Goal: Check status: Check status

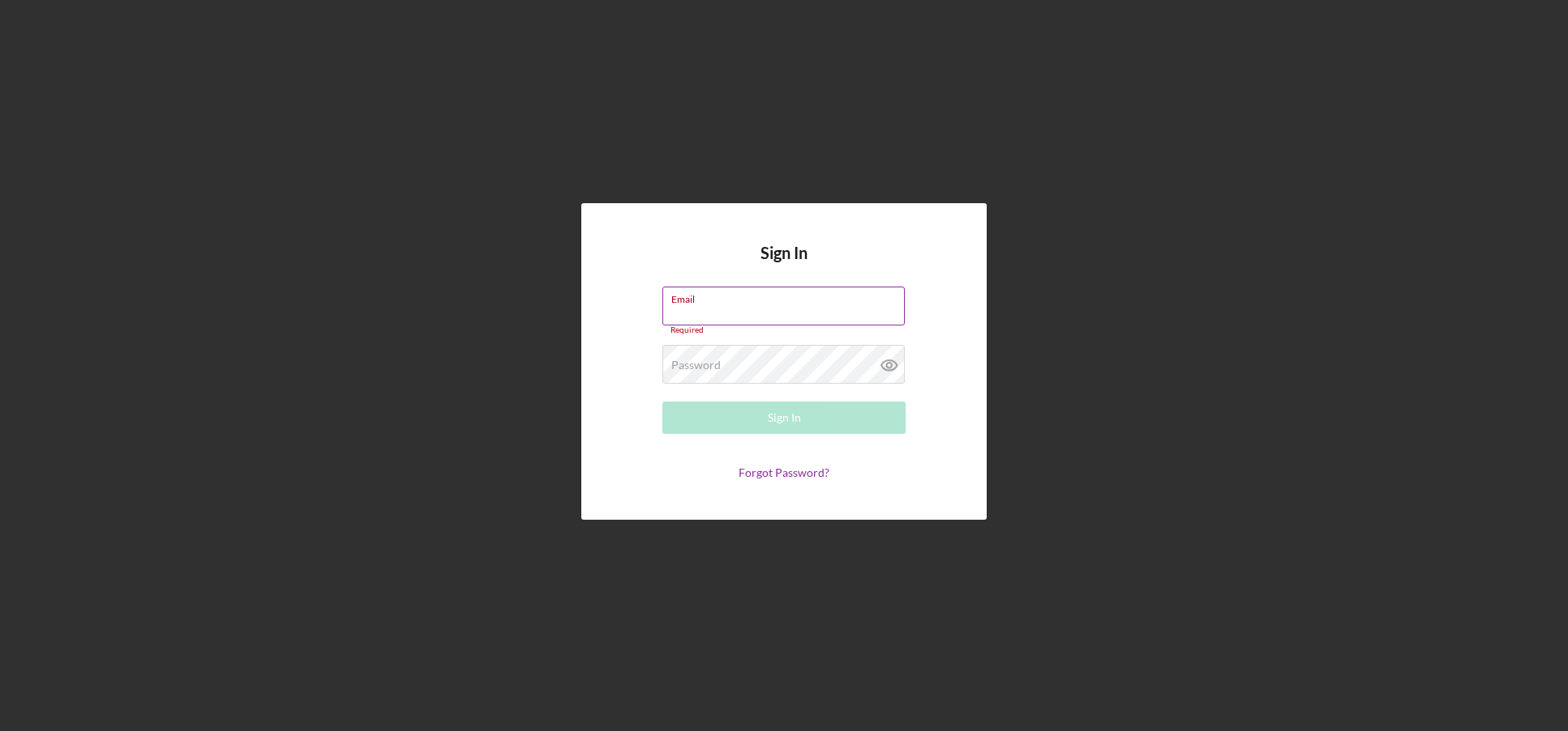
click at [713, 304] on label "Email" at bounding box center [787, 296] width 233 height 18
click at [713, 304] on input "Email" at bounding box center [783, 307] width 243 height 39
type input "[PERSON_NAME][EMAIL_ADDRESS][PERSON_NAME][DOMAIN_NAME]"
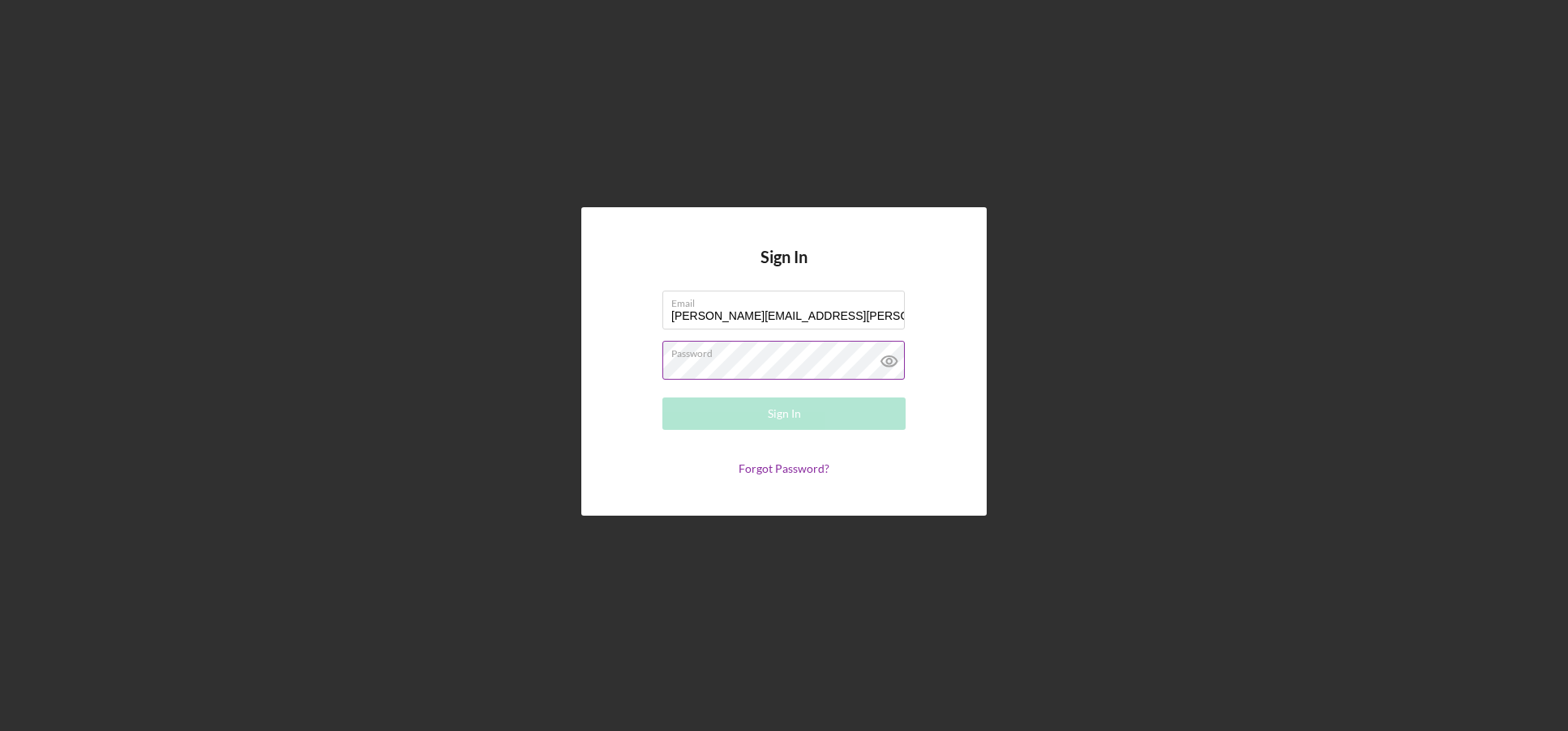
click at [762, 358] on div "Password Required" at bounding box center [784, 361] width 244 height 41
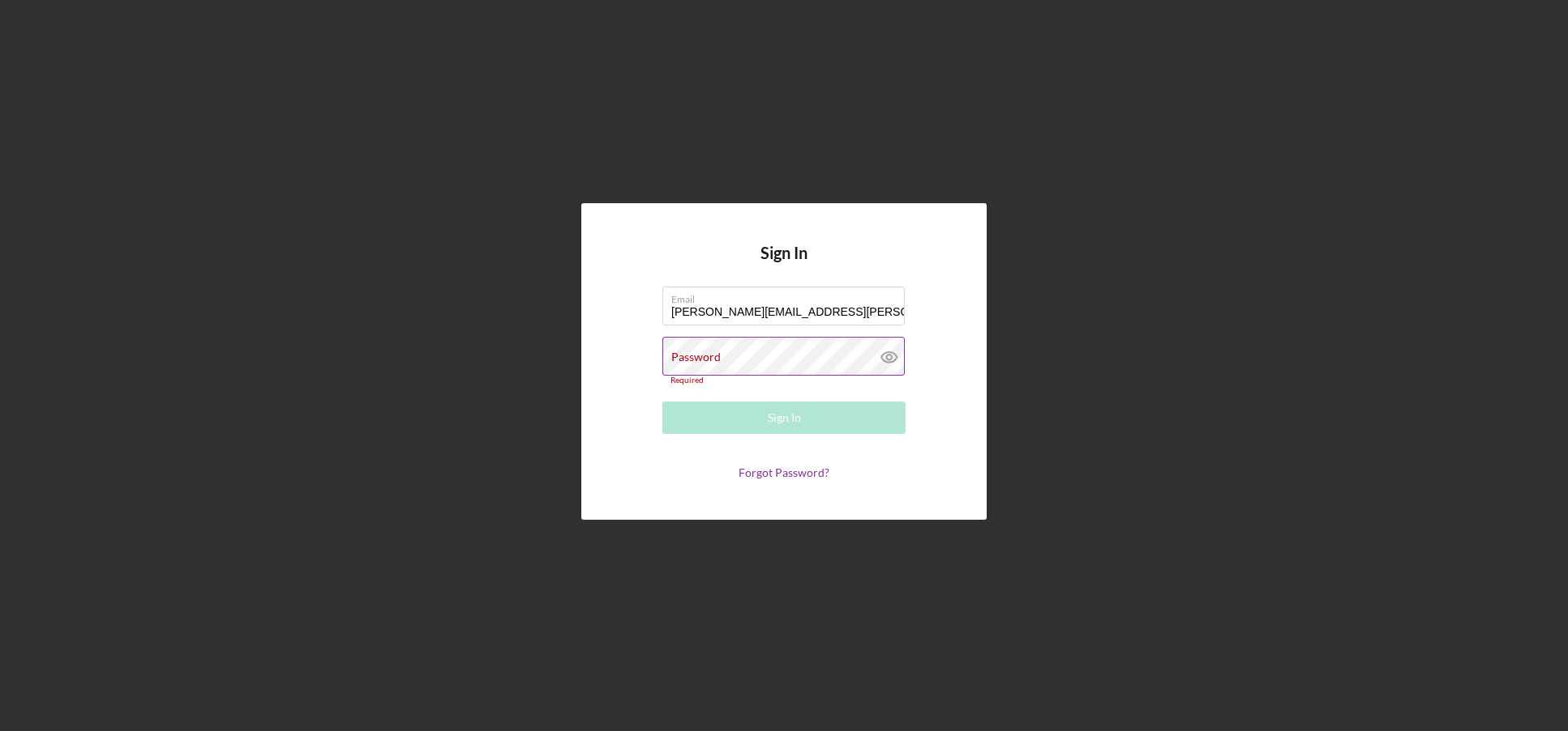
drag, startPoint x: 762, startPoint y: 358, endPoint x: 718, endPoint y: 358, distance: 44.0
click at [718, 358] on label "Password" at bounding box center [695, 358] width 49 height 13
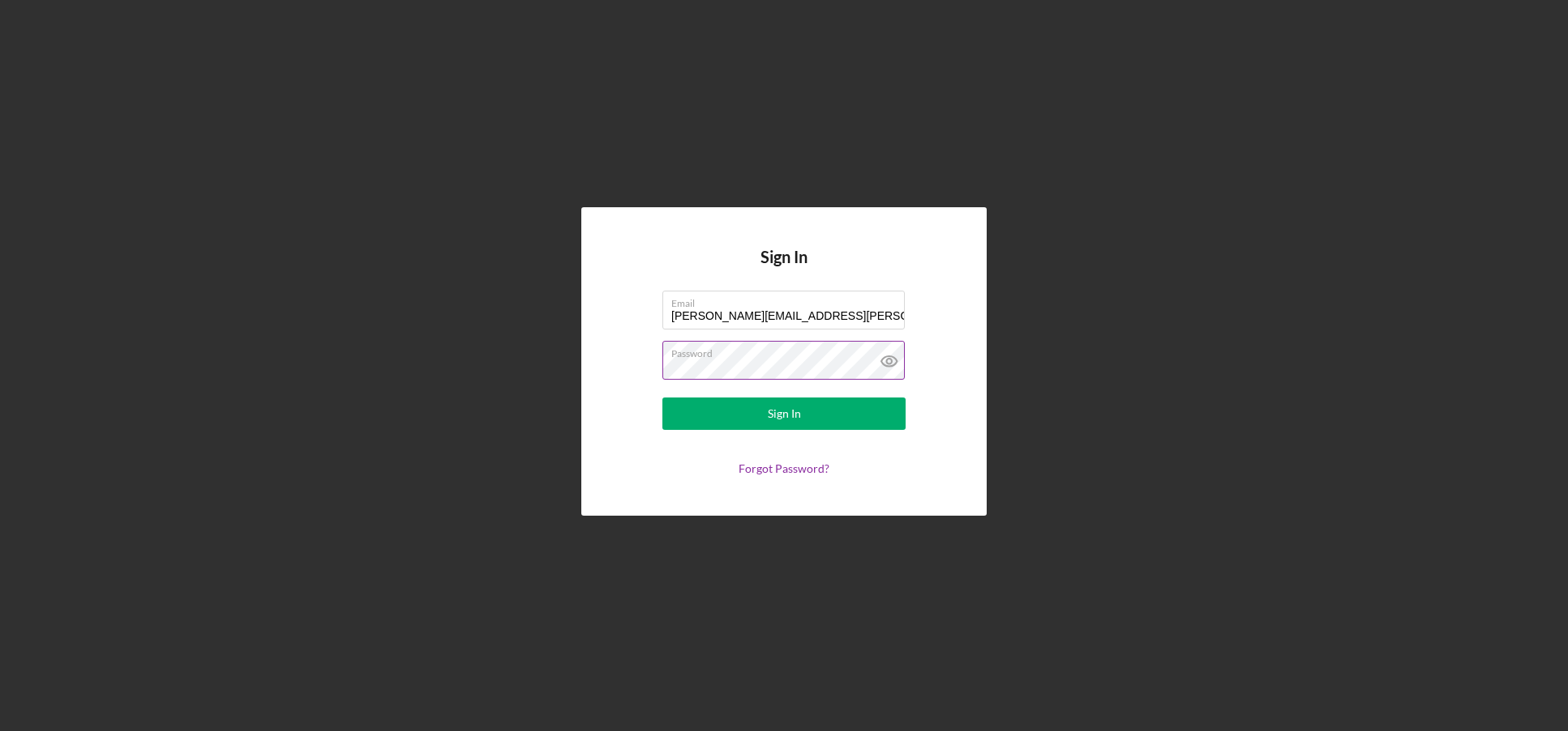
click at [888, 356] on icon at bounding box center [889, 361] width 41 height 41
click at [717, 407] on button "Sign In" at bounding box center [784, 413] width 244 height 33
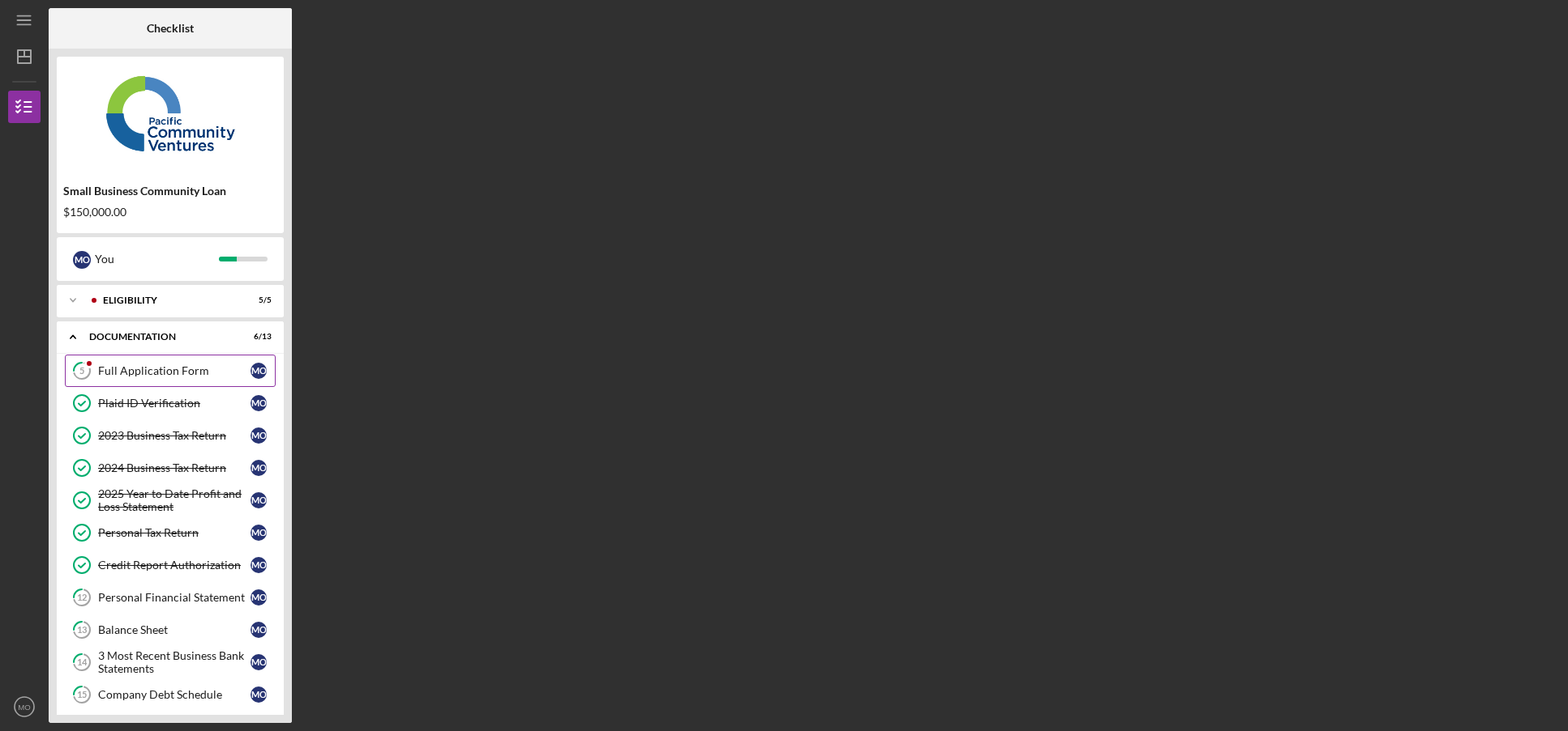
click at [152, 371] on div "Full Application Form" at bounding box center [175, 371] width 152 height 13
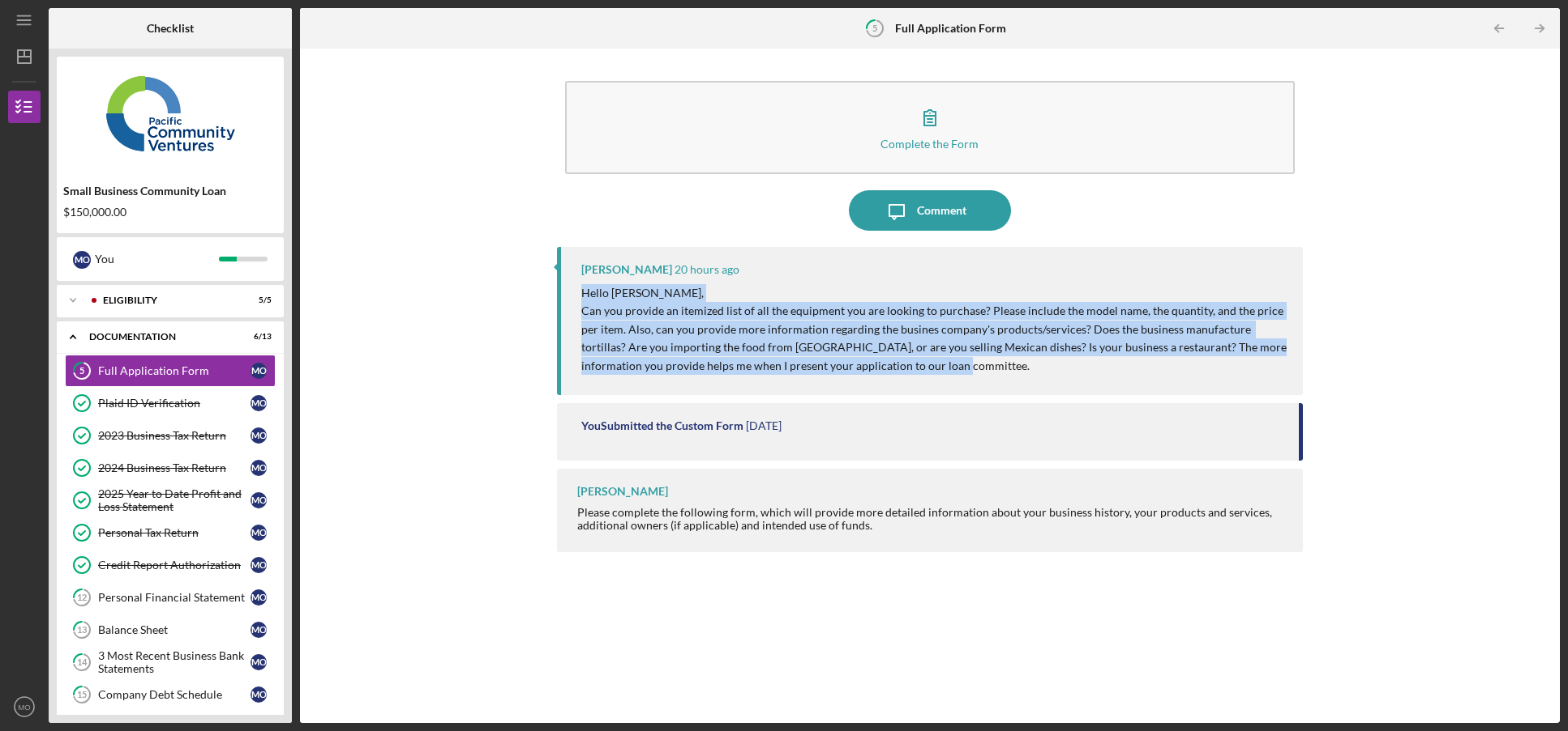
drag, startPoint x: 916, startPoint y: 370, endPoint x: 575, endPoint y: 287, distance: 351.0
click at [575, 287] on div "[PERSON_NAME] 20 hours ago Hello [PERSON_NAME], Can you provide an itemized lis…" at bounding box center [929, 321] width 745 height 149
drag, startPoint x: 613, startPoint y: 304, endPoint x: 444, endPoint y: 379, distance: 184.9
click at [441, 383] on div "Complete the Form Form Icon/Message Comment [PERSON_NAME] 20 hours ago Hello [P…" at bounding box center [929, 385] width 1244 height 659
drag, startPoint x: 908, startPoint y: 370, endPoint x: 576, endPoint y: 300, distance: 339.3
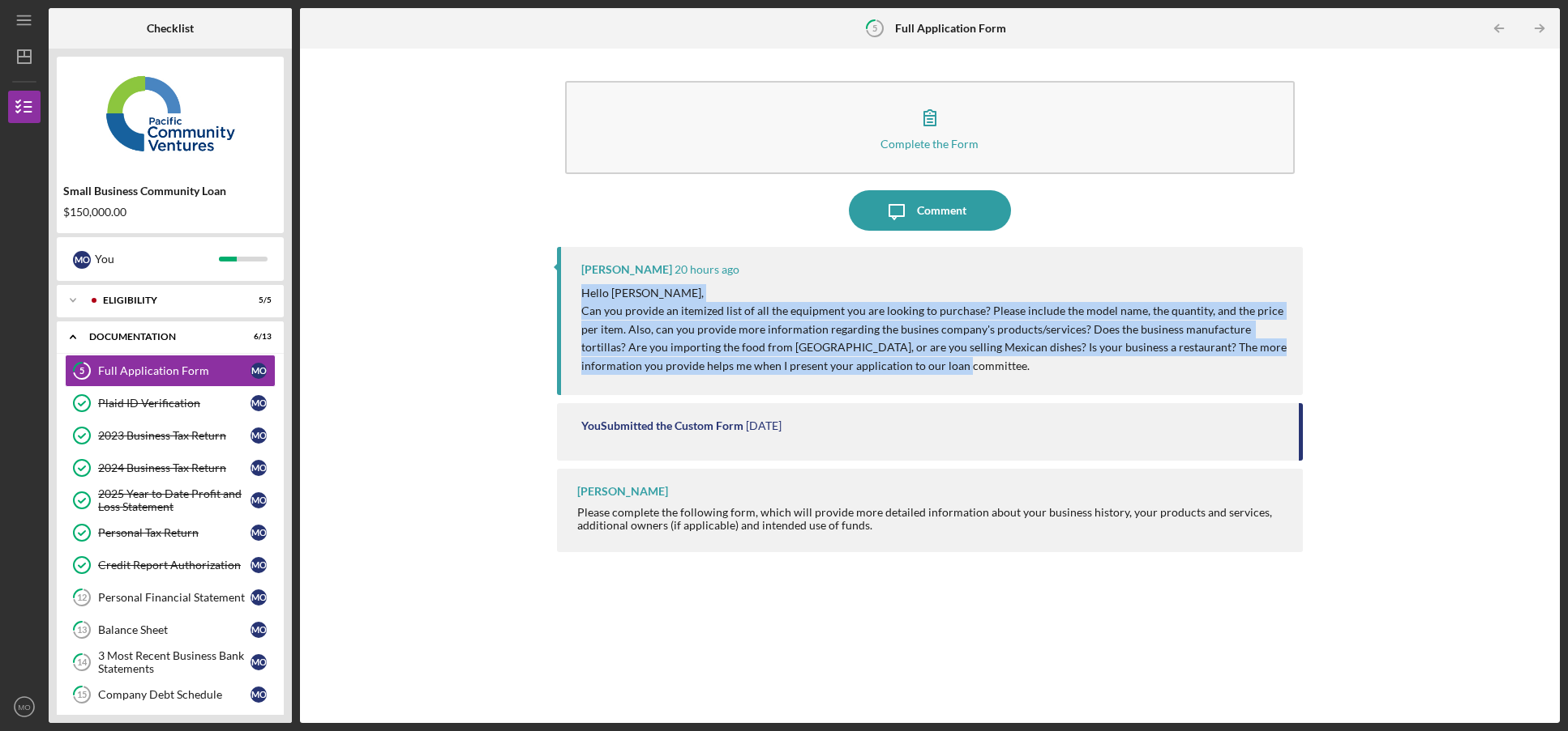
click at [576, 300] on div "[PERSON_NAME] 20 hours ago Hello [PERSON_NAME], Can you provide an itemized lis…" at bounding box center [929, 321] width 745 height 149
copy div "Hello [PERSON_NAME], Can you provide an itemized list of all the equipment you …"
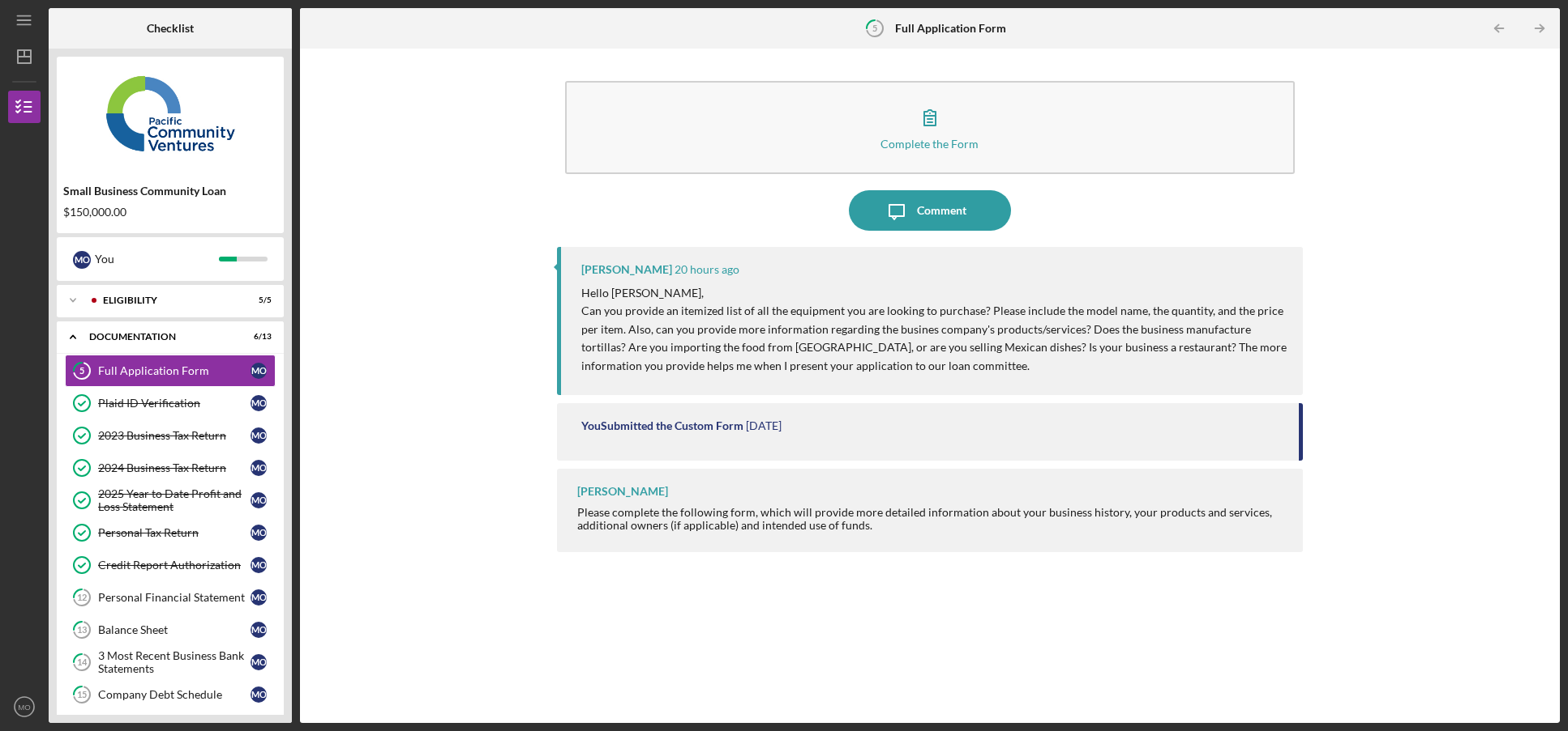
drag, startPoint x: 426, startPoint y: 443, endPoint x: 310, endPoint y: 462, distance: 117.5
click at [427, 442] on div "Complete the Form Form Icon/Message Comment [PERSON_NAME] 20 hours ago Hello [P…" at bounding box center [929, 385] width 1244 height 659
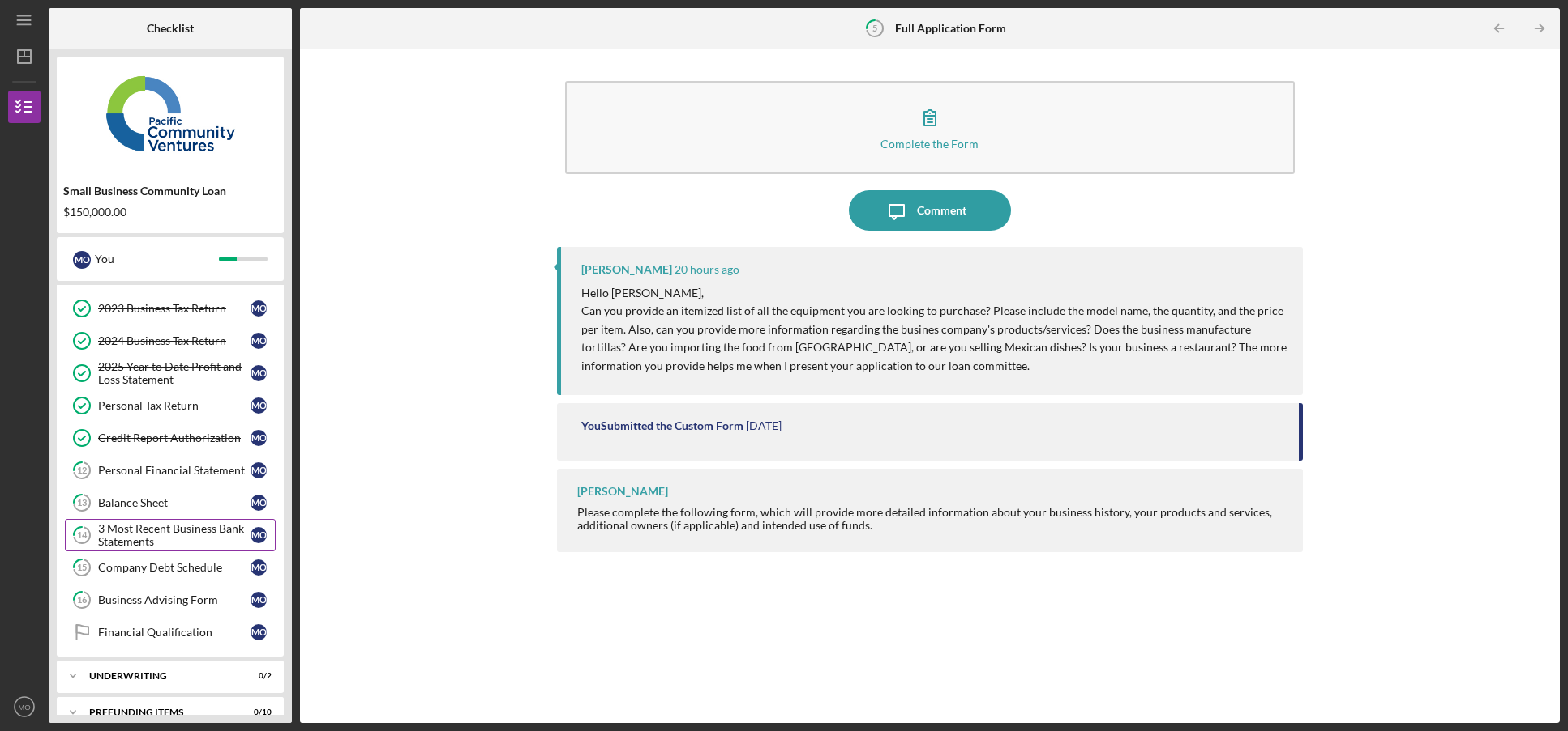
scroll to position [150, 0]
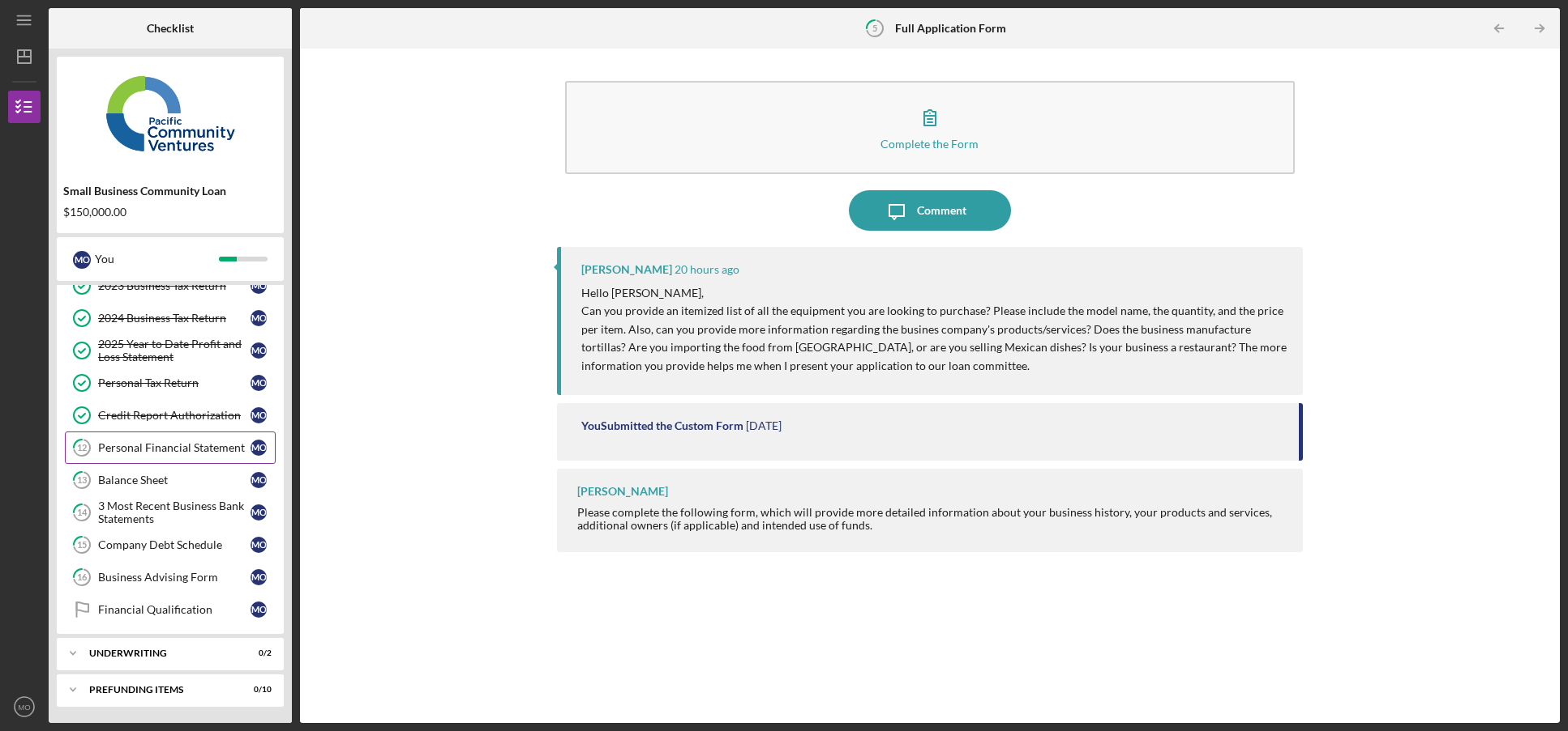
click at [148, 445] on div "Personal Financial Statement" at bounding box center [175, 448] width 152 height 13
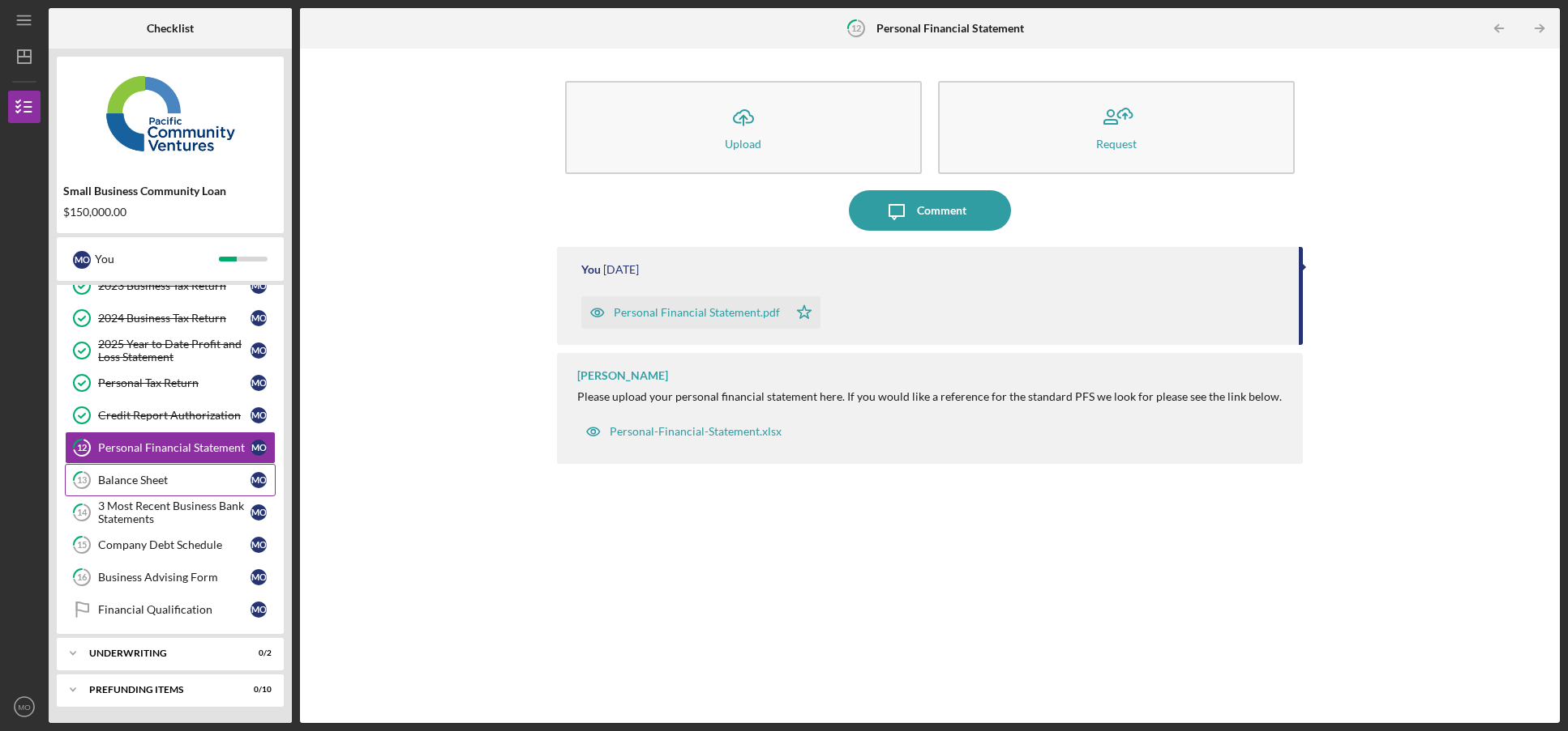
click at [132, 478] on div "Balance Sheet" at bounding box center [175, 480] width 152 height 13
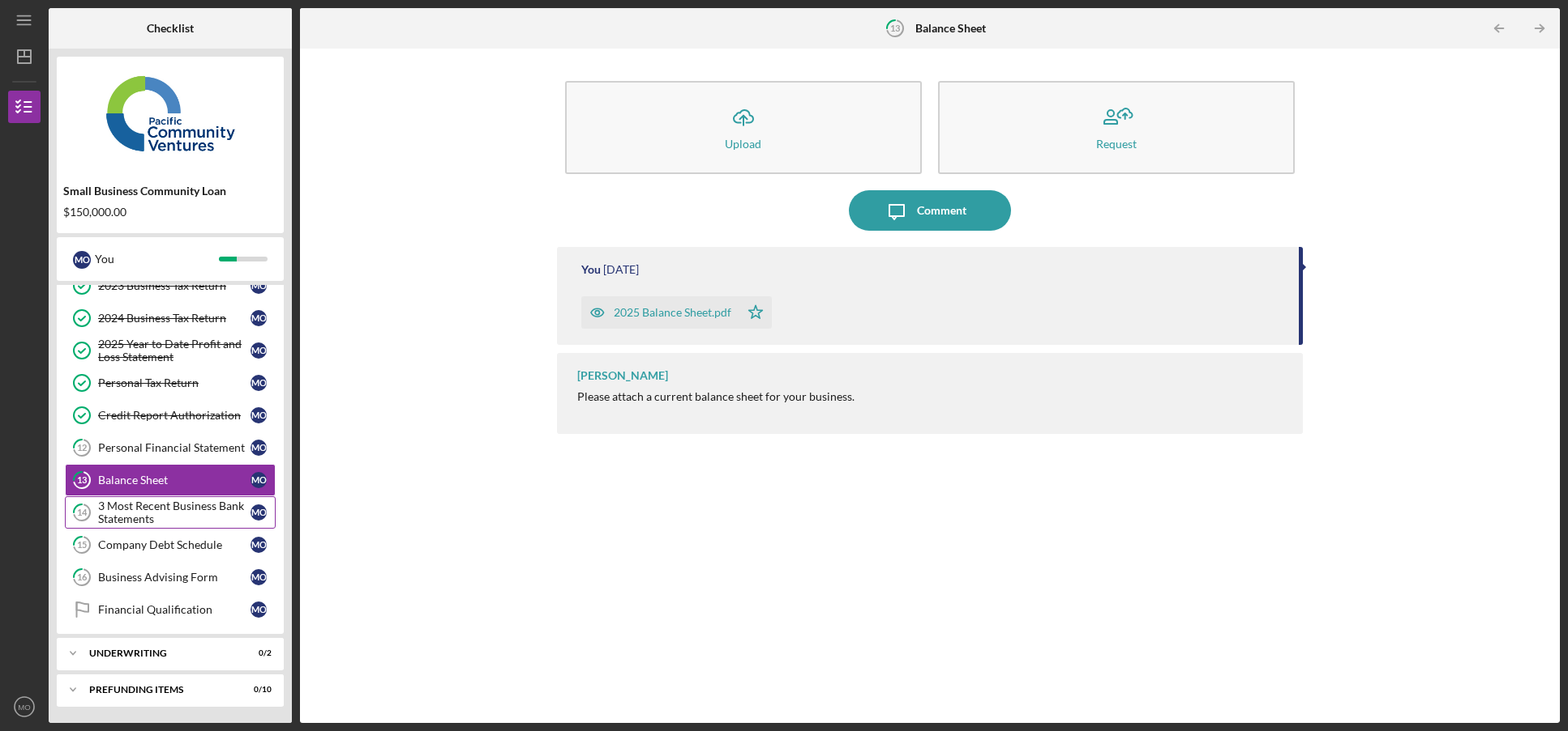
click at [117, 513] on div "3 Most Recent Business Bank Statements" at bounding box center [175, 513] width 152 height 26
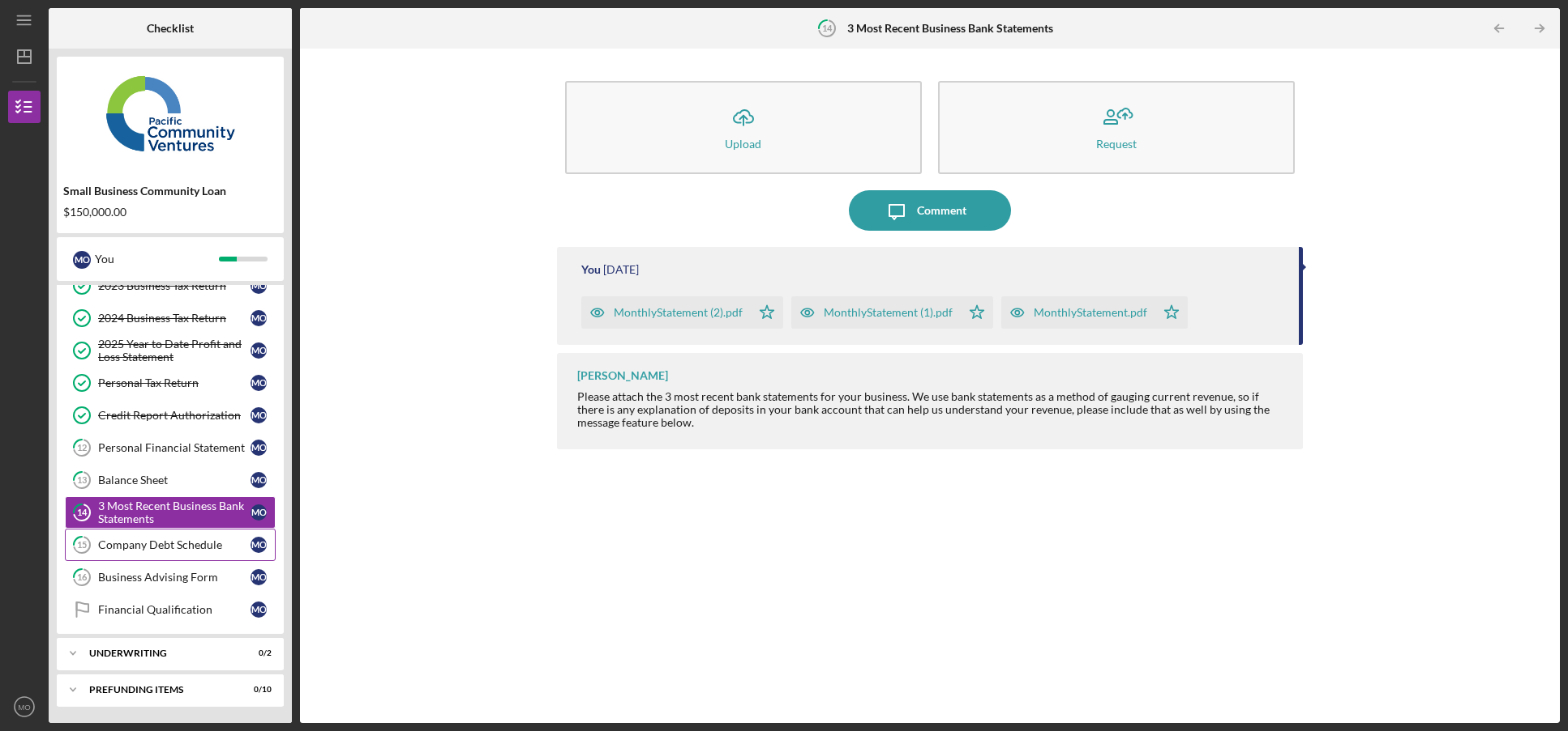
click at [122, 554] on link "15 Company Debt Schedule M O" at bounding box center [170, 544] width 211 height 33
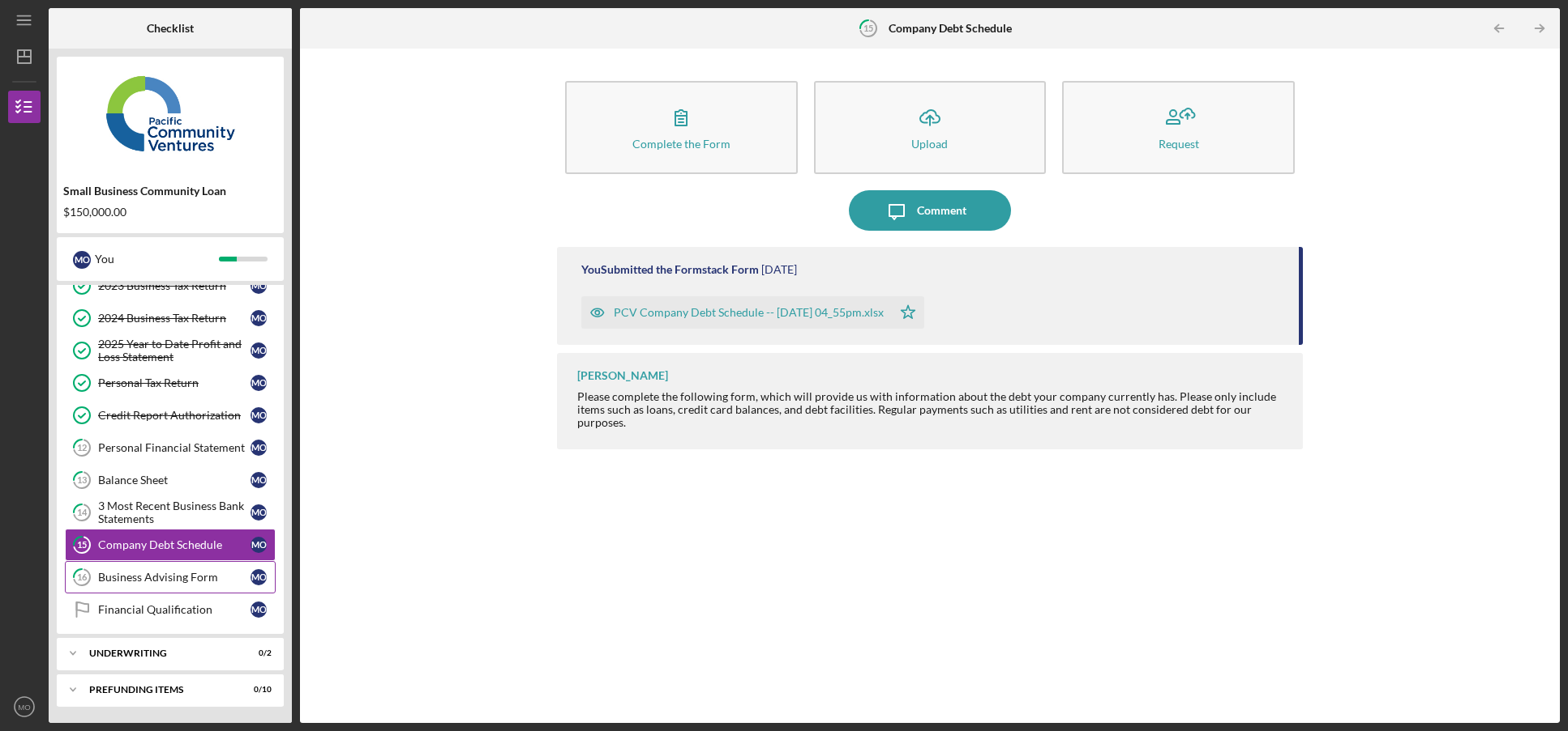
click at [127, 575] on div "Business Advising Form" at bounding box center [175, 578] width 152 height 13
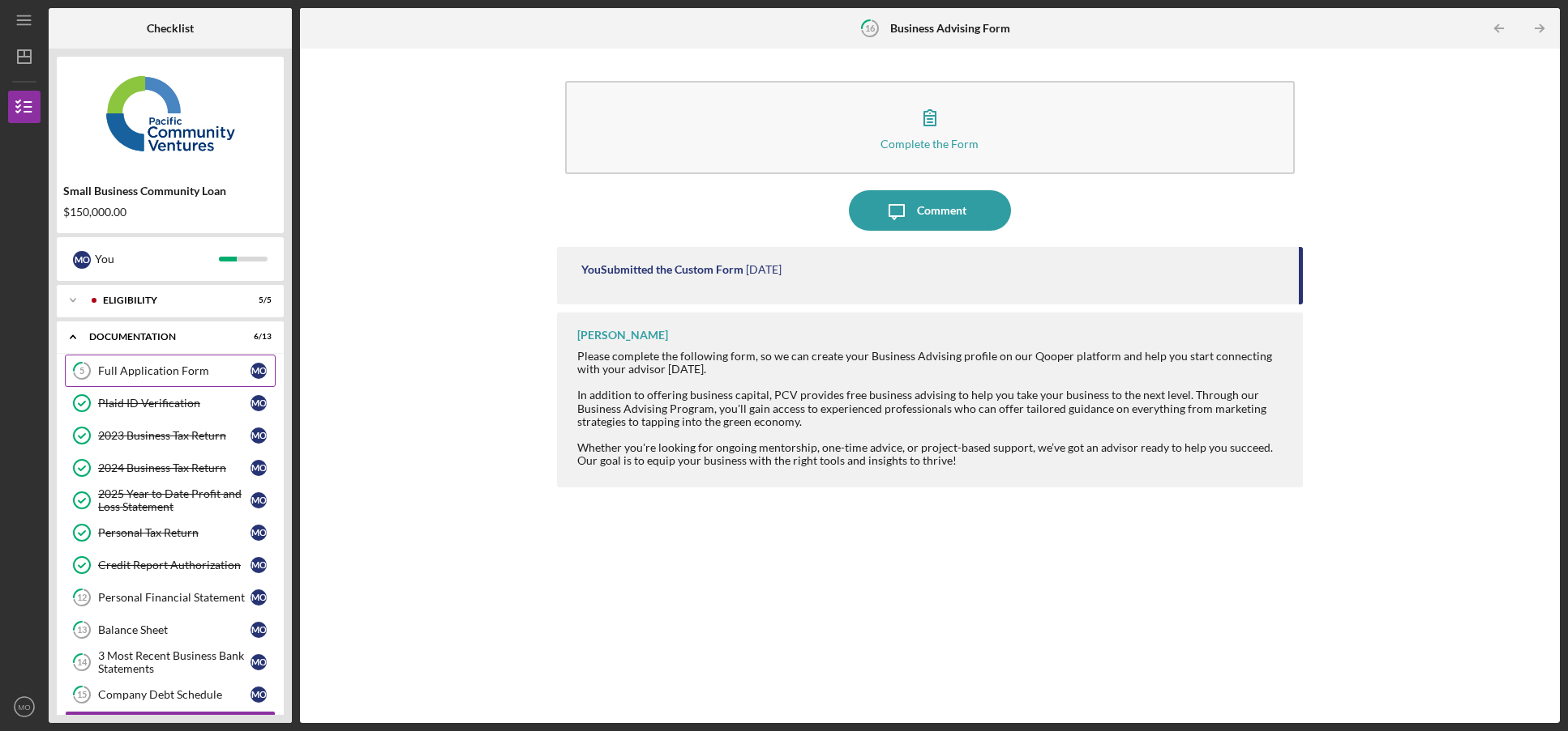
click at [165, 377] on div "Full Application Form" at bounding box center [175, 371] width 152 height 13
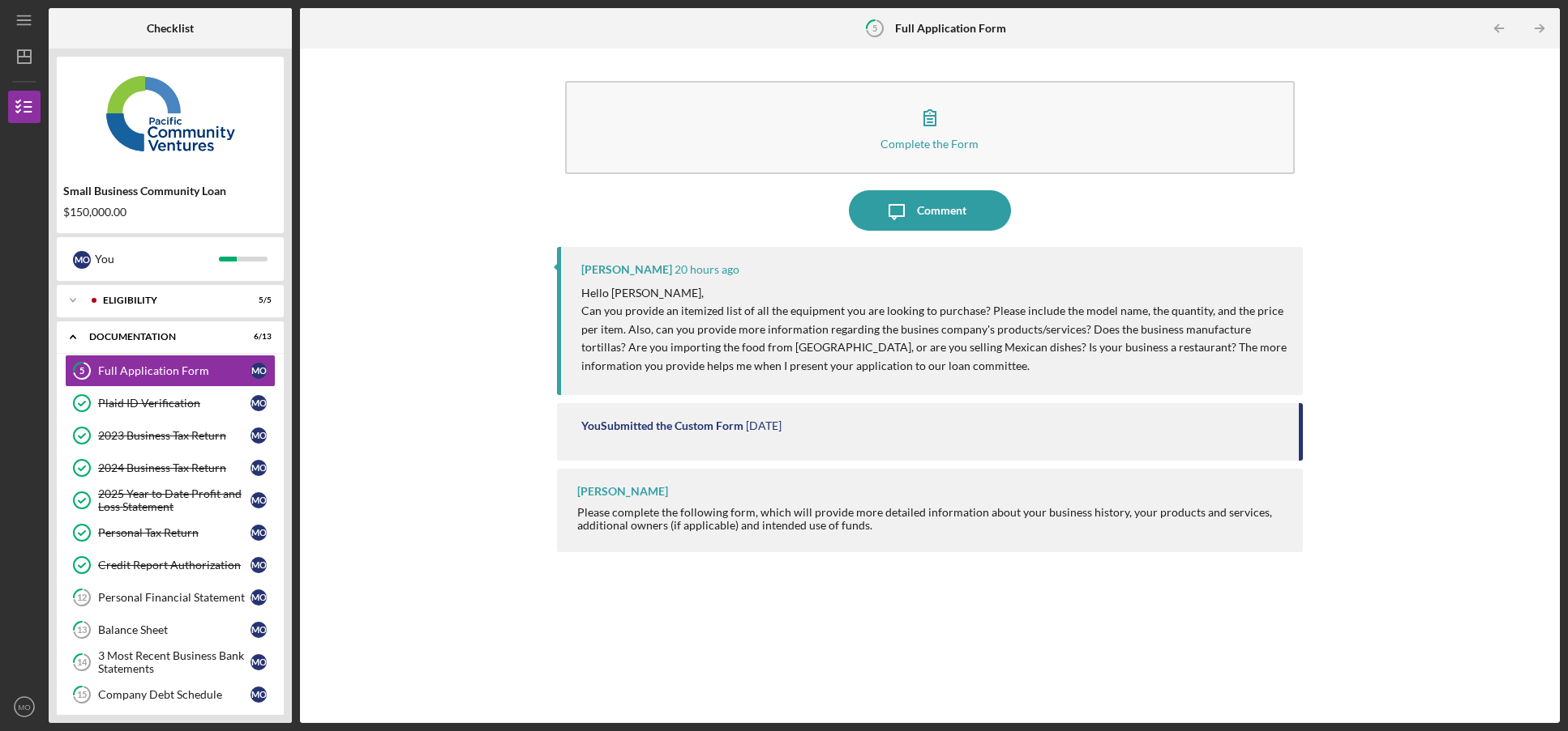
click at [428, 315] on div "Complete the Form Form Icon/Message Comment [PERSON_NAME] 20 hours ago Hello [P…" at bounding box center [929, 385] width 1244 height 659
